Goal: Task Accomplishment & Management: Complete application form

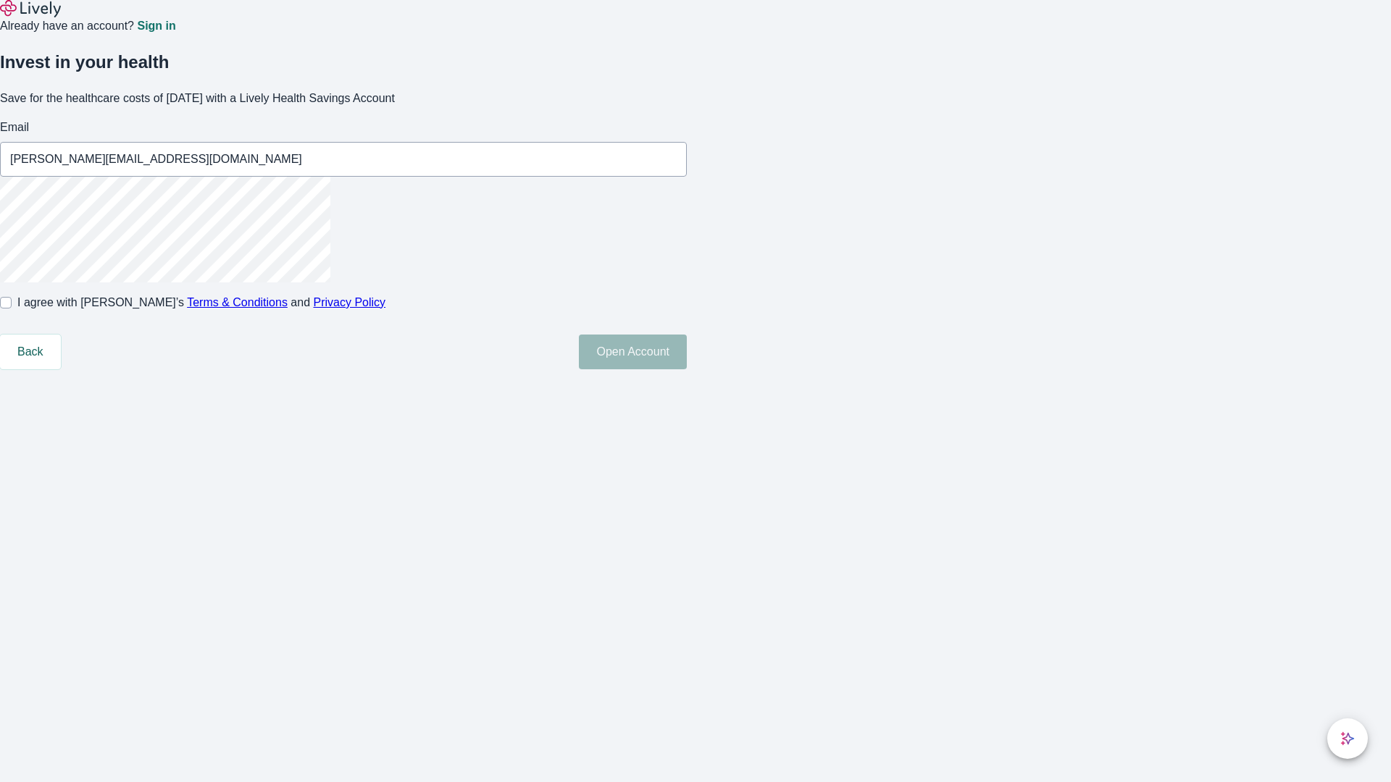
click at [12, 309] on input "I agree with Lively’s Terms & Conditions and Privacy Policy" at bounding box center [6, 303] width 12 height 12
checkbox input "true"
click at [687, 369] on button "Open Account" at bounding box center [633, 352] width 108 height 35
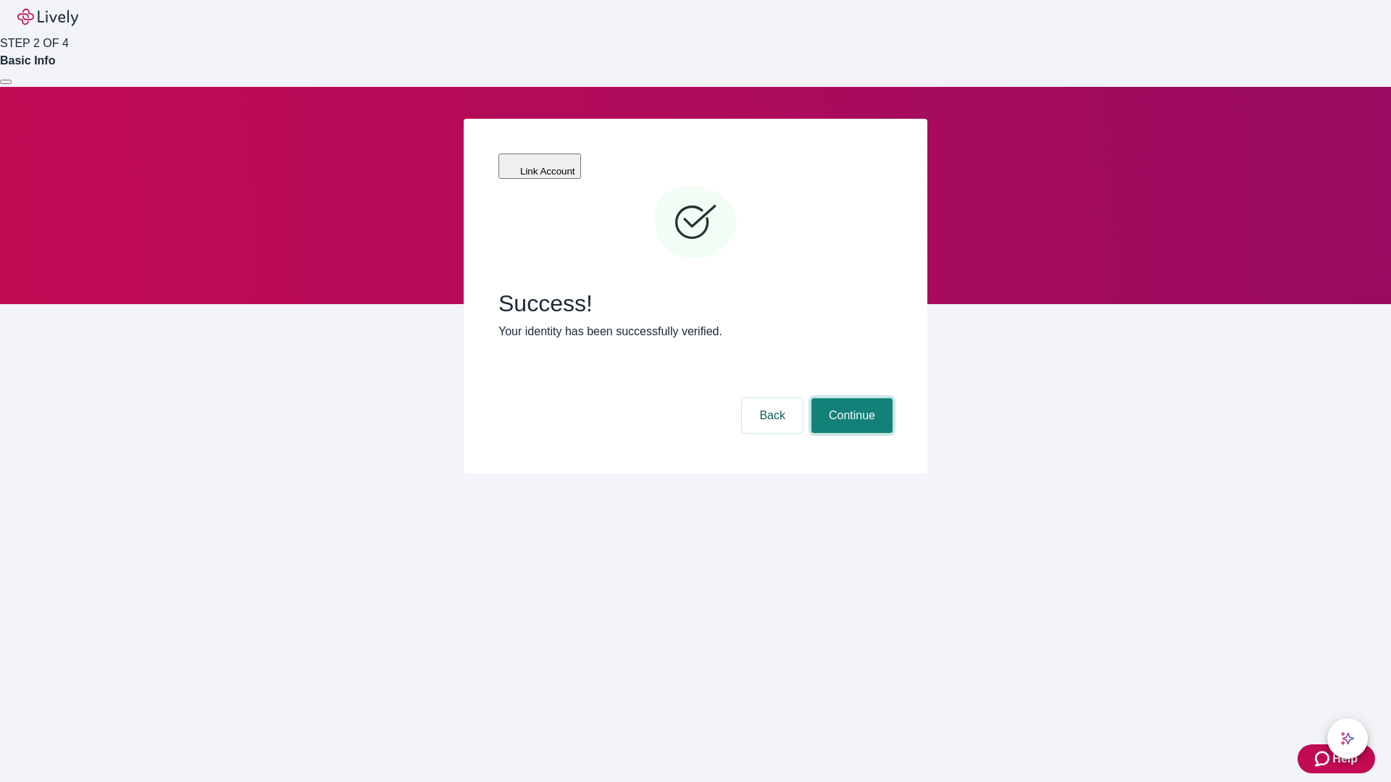
click at [850, 398] on button "Continue" at bounding box center [851, 415] width 81 height 35
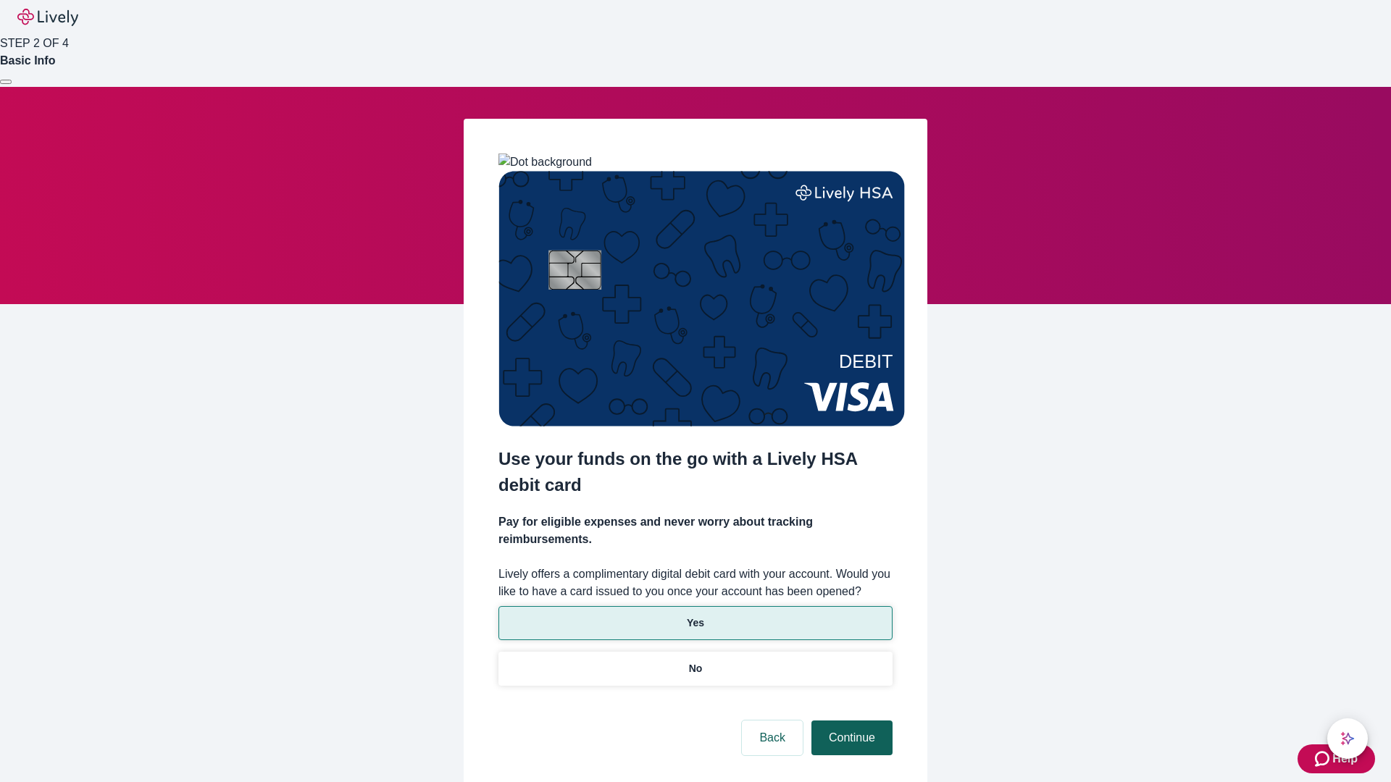
click at [695, 661] on p "No" at bounding box center [696, 668] width 14 height 15
click at [850, 721] on button "Continue" at bounding box center [851, 738] width 81 height 35
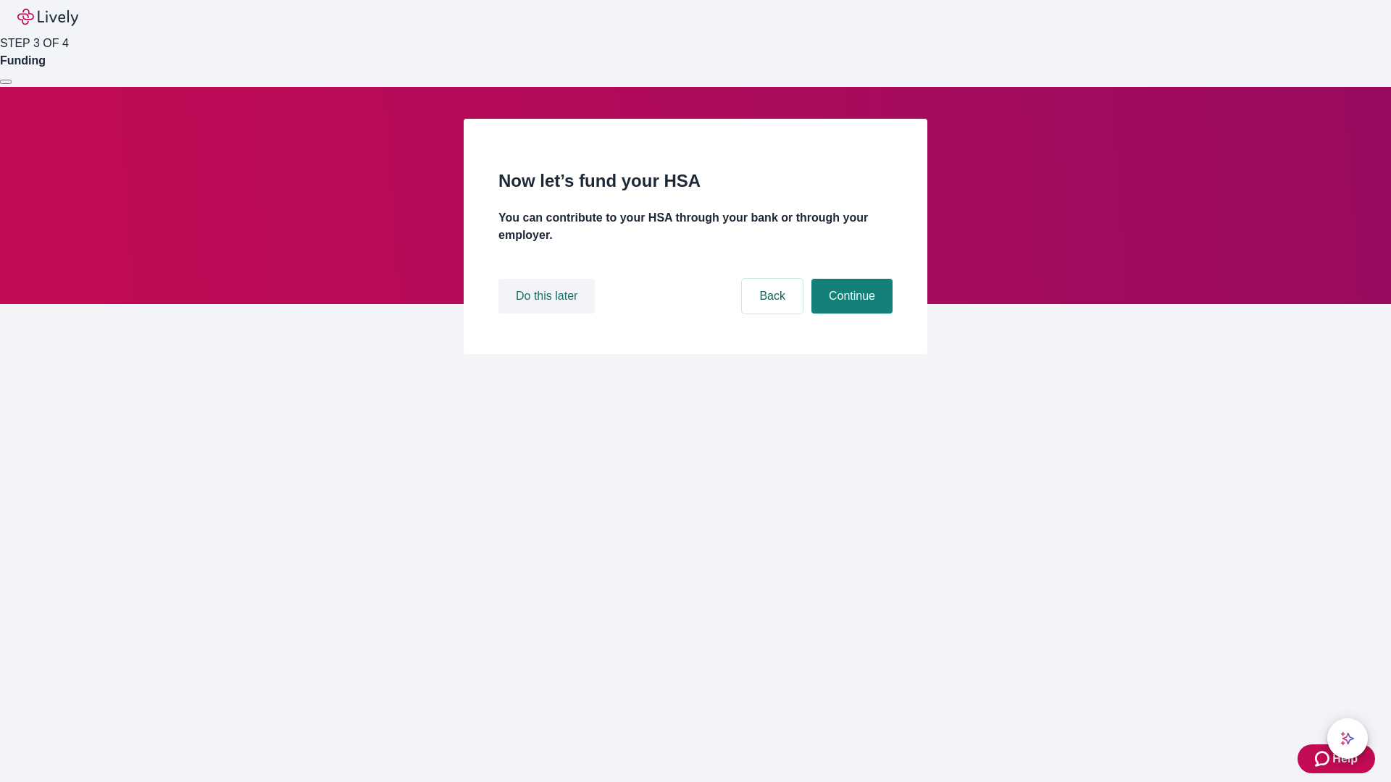
click at [548, 314] on button "Do this later" at bounding box center [546, 296] width 96 height 35
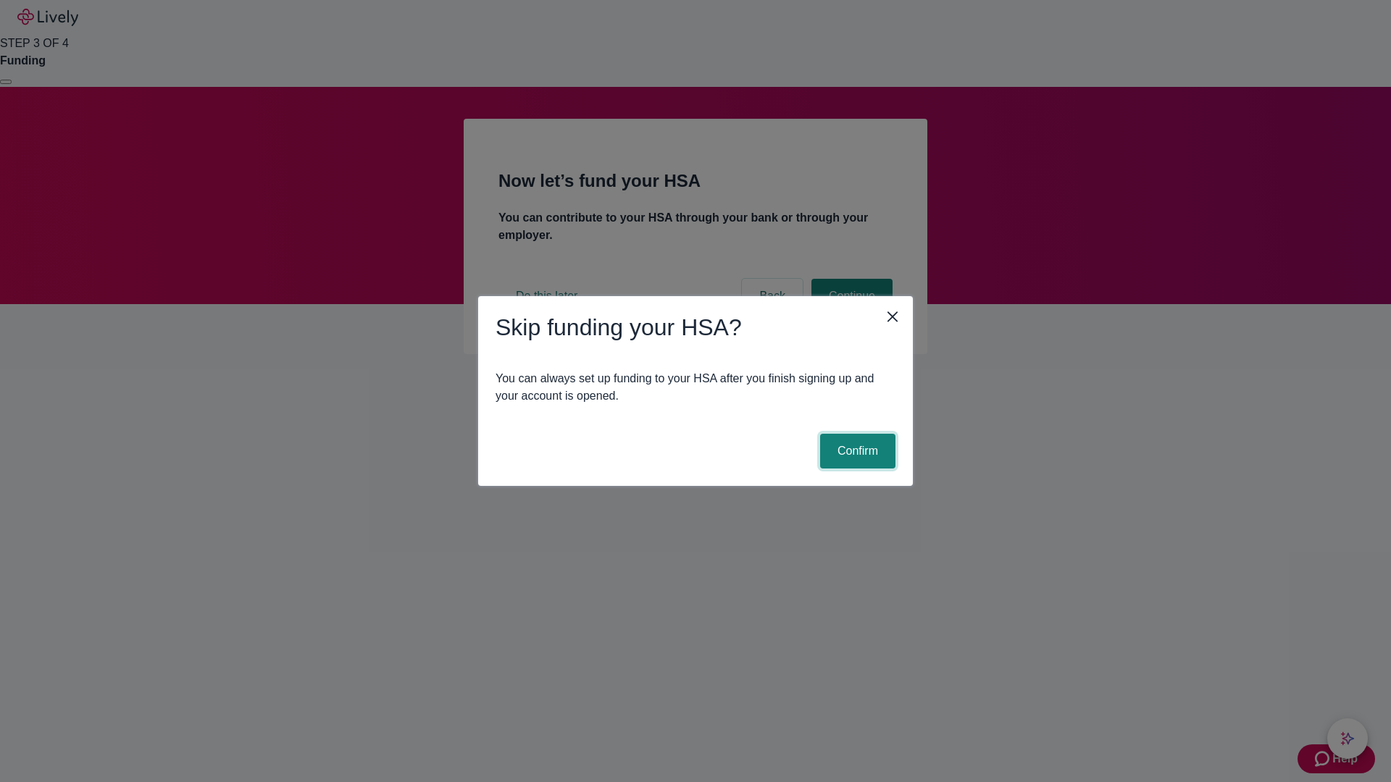
click at [855, 451] on button "Confirm" at bounding box center [857, 451] width 75 height 35
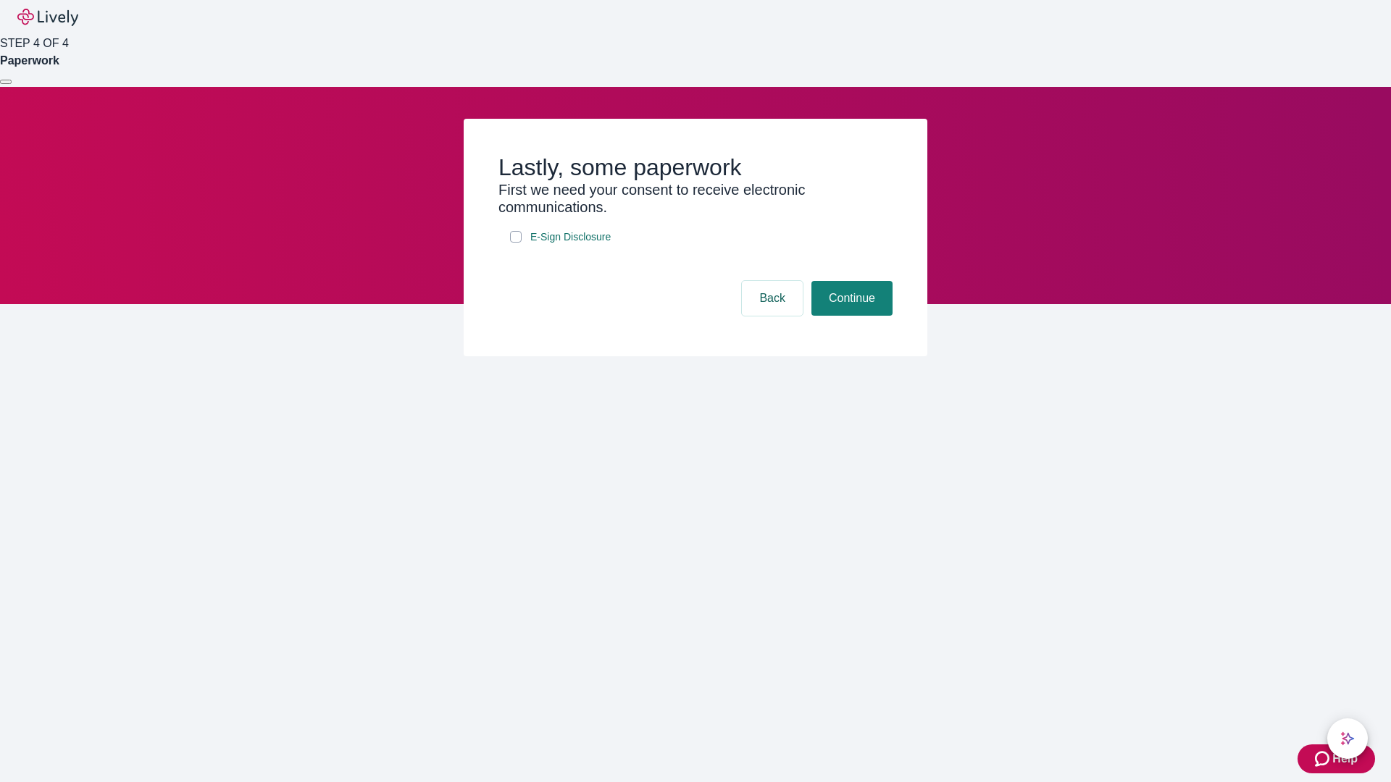
click at [516, 243] on input "E-Sign Disclosure" at bounding box center [516, 237] width 12 height 12
checkbox input "true"
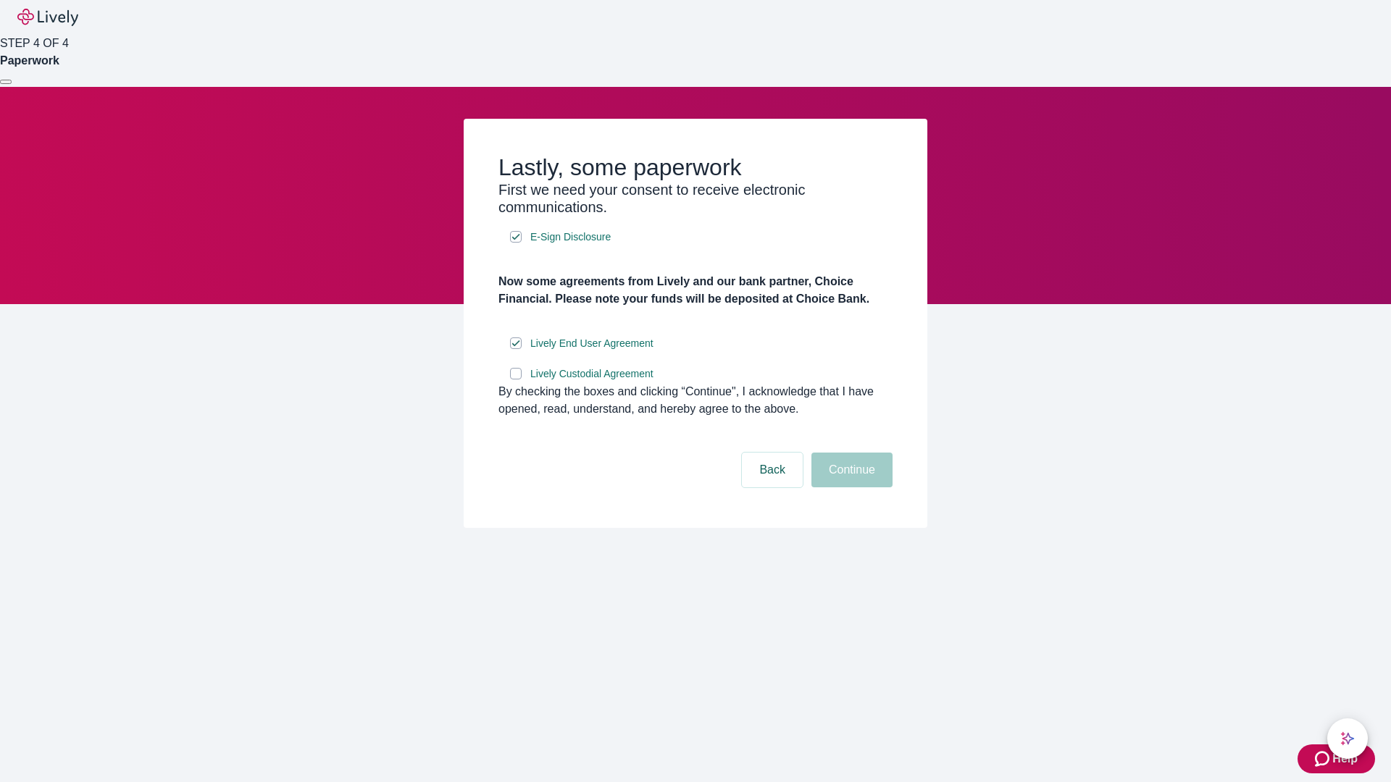
click at [516, 380] on input "Lively Custodial Agreement" at bounding box center [516, 374] width 12 height 12
checkbox input "true"
click at [850, 487] on button "Continue" at bounding box center [851, 470] width 81 height 35
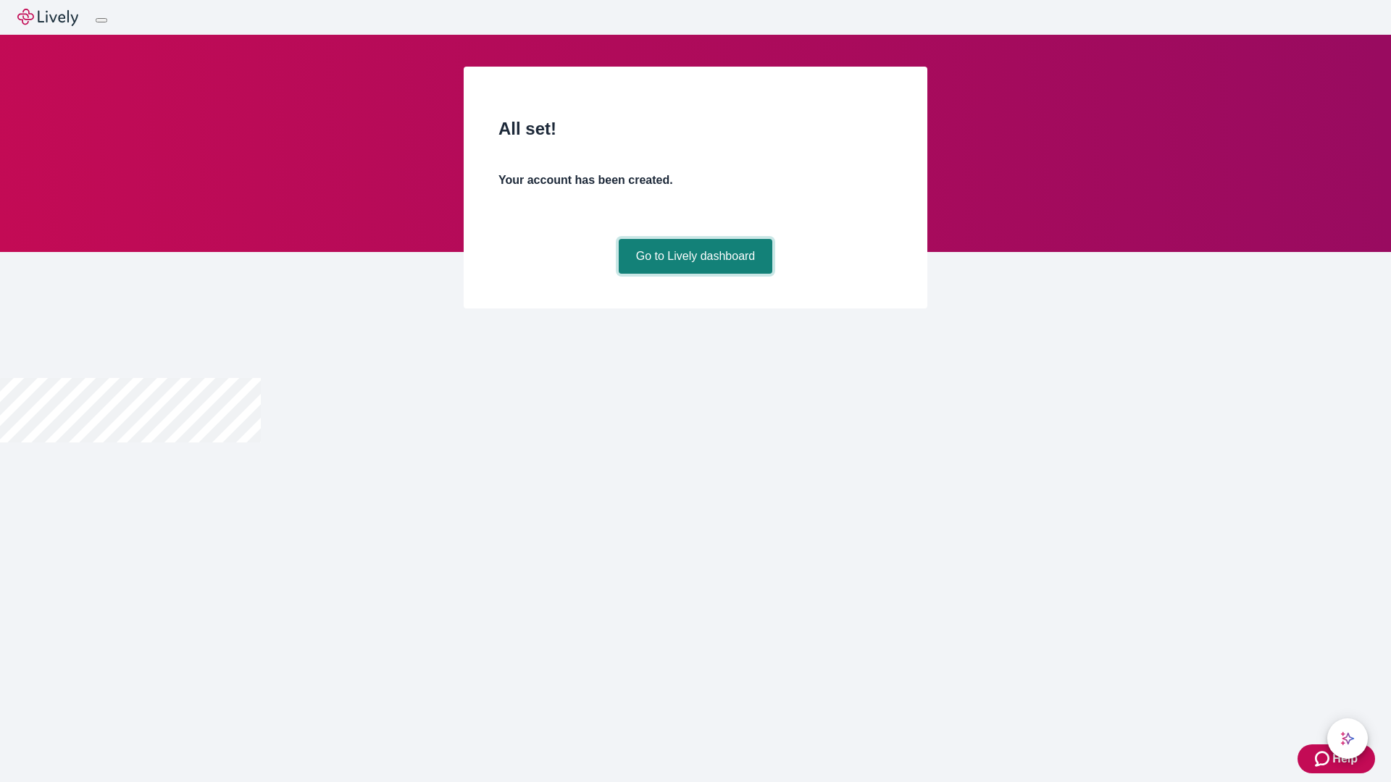
click at [695, 274] on link "Go to Lively dashboard" at bounding box center [696, 256] width 154 height 35
